Goal: Transaction & Acquisition: Purchase product/service

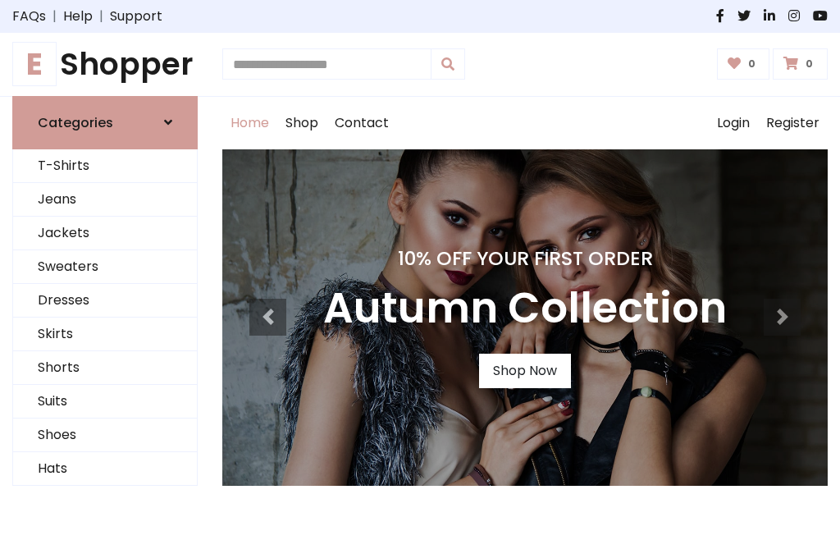
click at [420, 270] on h4 "10% Off Your First Order" at bounding box center [525, 258] width 404 height 23
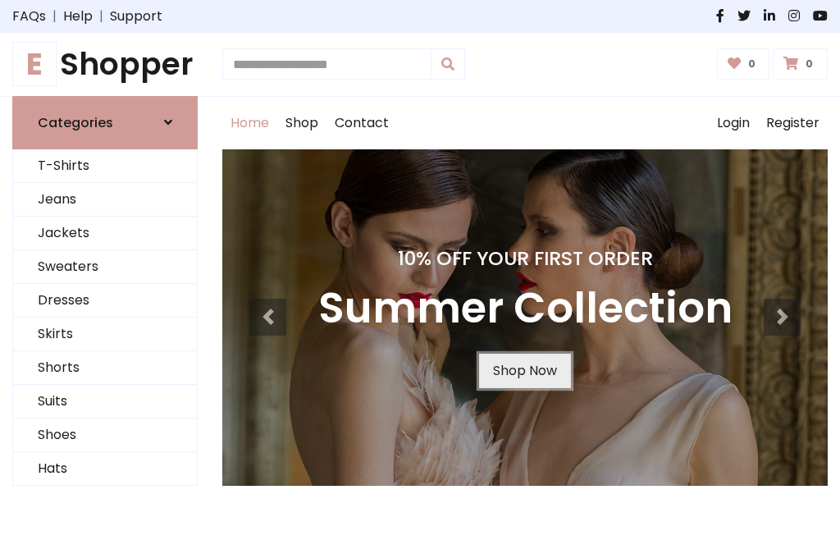
click at [524, 370] on link "Shop Now" at bounding box center [525, 371] width 92 height 34
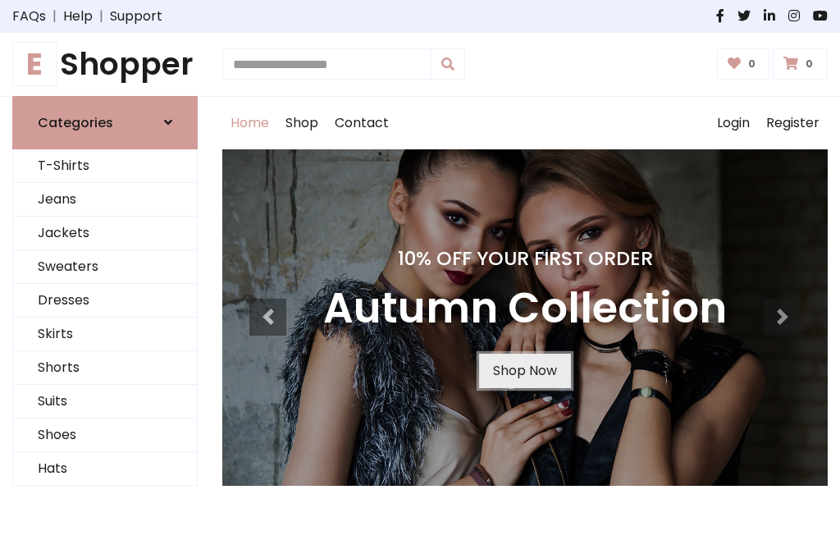
click at [524, 370] on link "Shop Now" at bounding box center [525, 371] width 92 height 34
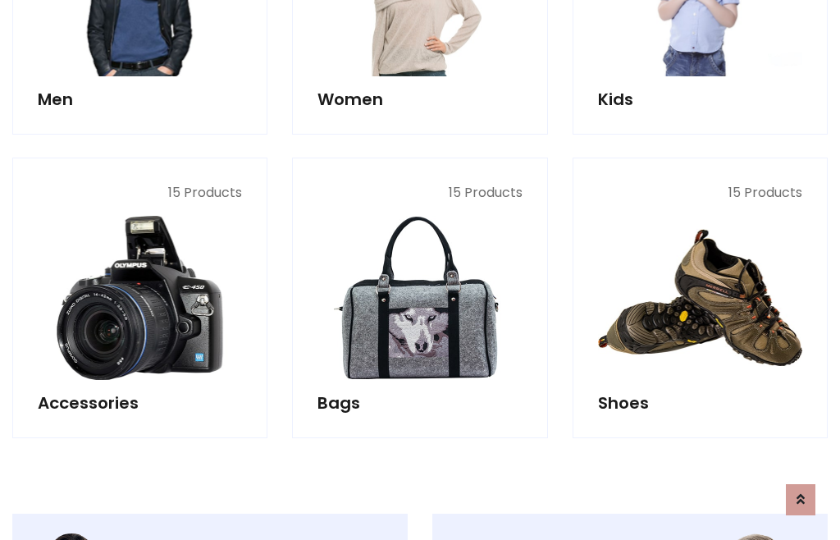
scroll to position [1636, 0]
